Goal: Information Seeking & Learning: Learn about a topic

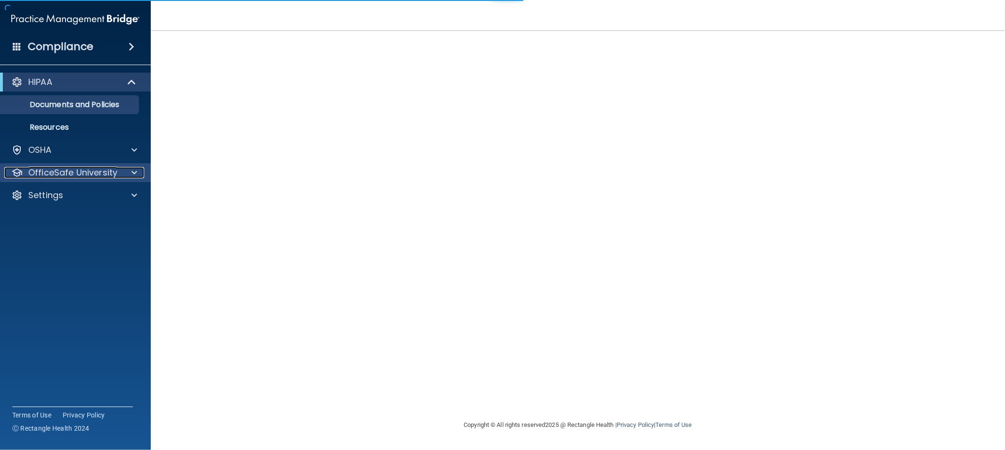
click at [103, 173] on p "OfficeSafe University" at bounding box center [72, 172] width 89 height 11
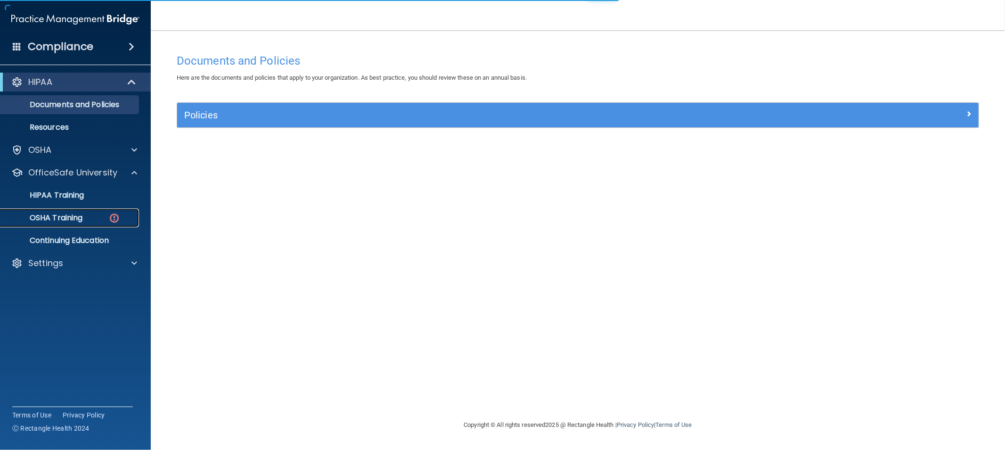
click at [89, 220] on div "OSHA Training" at bounding box center [70, 217] width 129 height 9
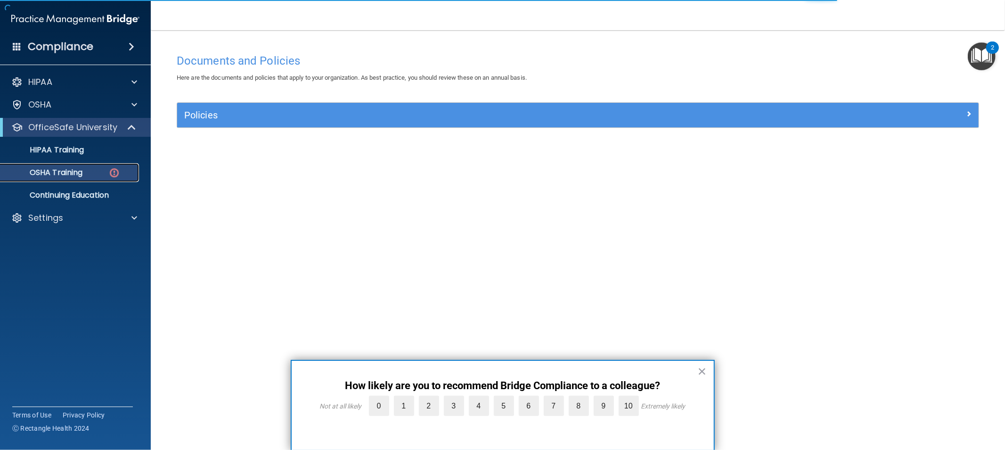
click at [124, 173] on div "OSHA Training" at bounding box center [70, 172] width 129 height 9
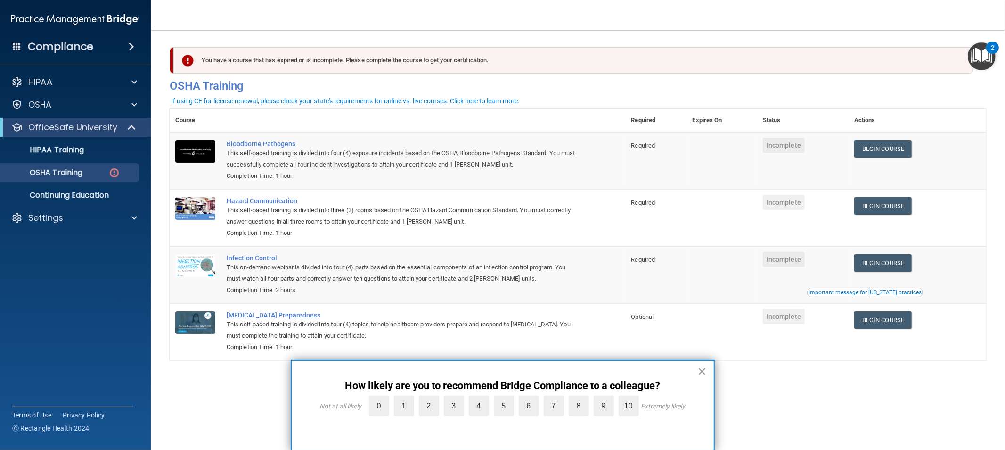
click at [705, 369] on button "×" at bounding box center [702, 370] width 9 height 15
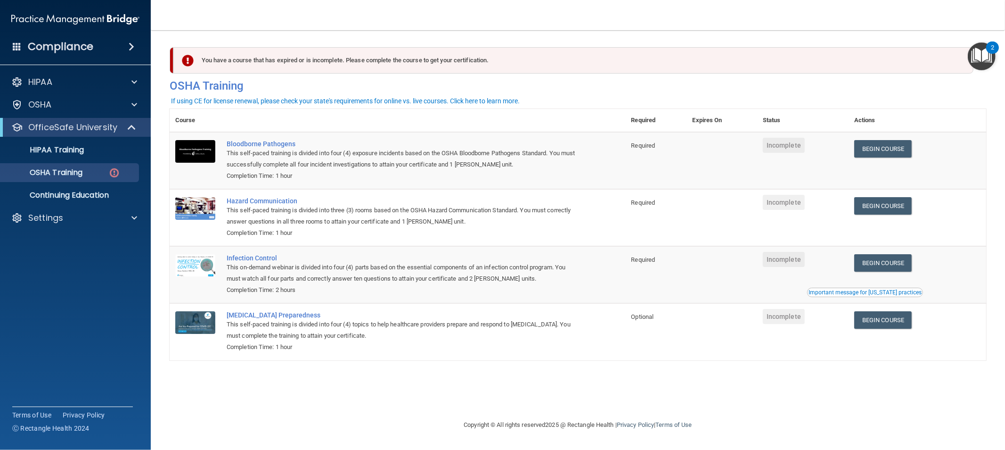
click at [988, 53] on img "Open Resource Center, 2 new notifications" at bounding box center [982, 56] width 28 height 28
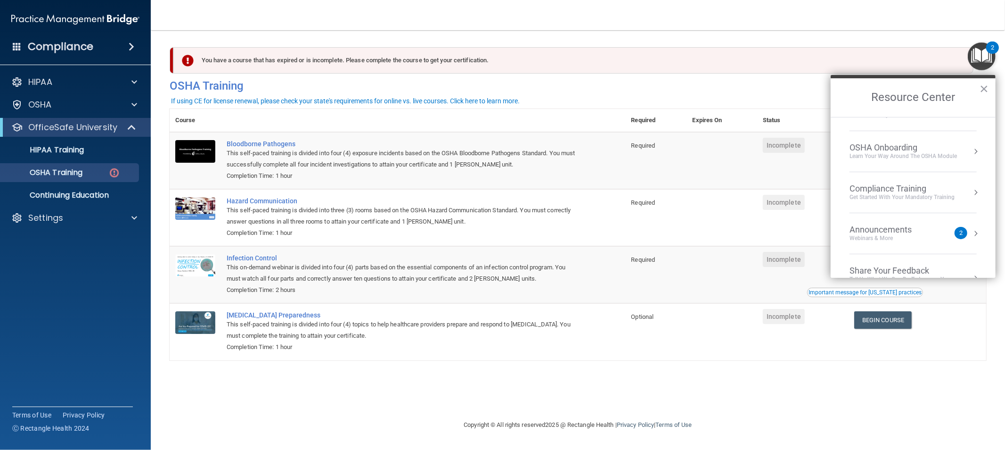
scroll to position [52, 0]
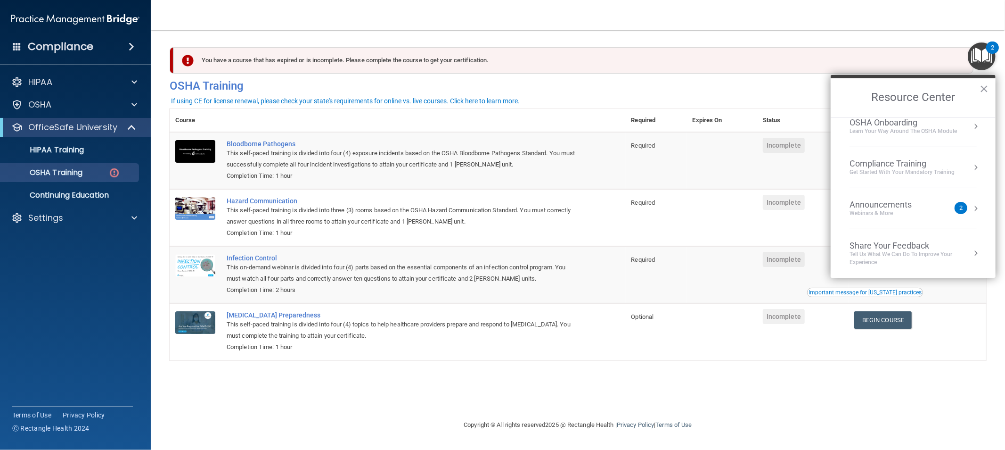
click at [929, 209] on div "Webinars & More" at bounding box center [890, 213] width 81 height 8
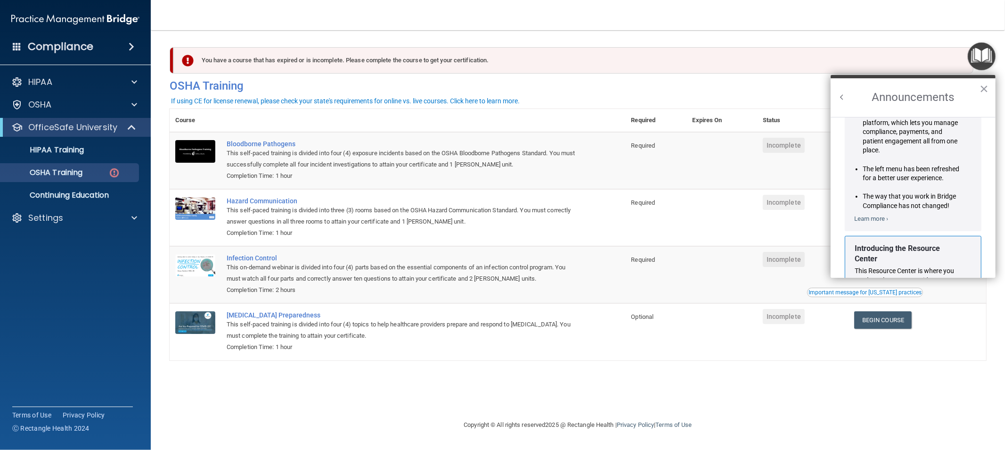
scroll to position [174, 0]
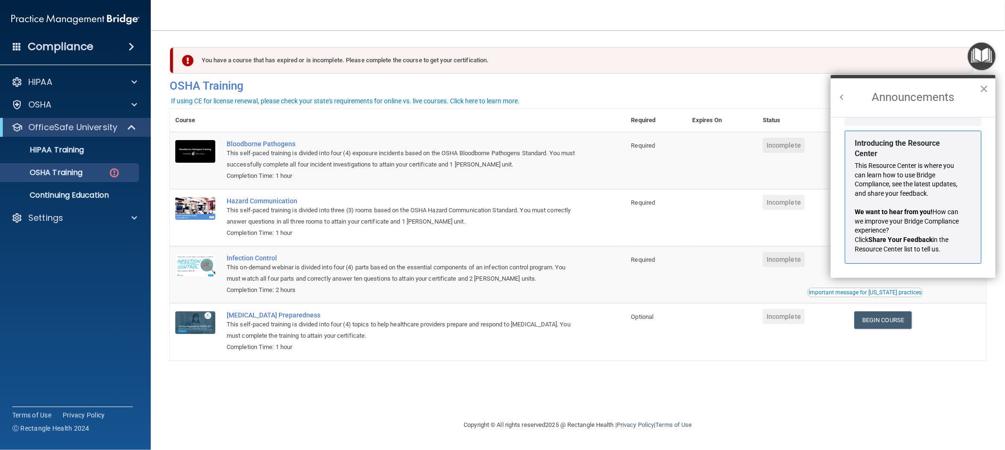
click at [980, 89] on button "×" at bounding box center [984, 88] width 9 height 15
